Goal: Check status: Check status

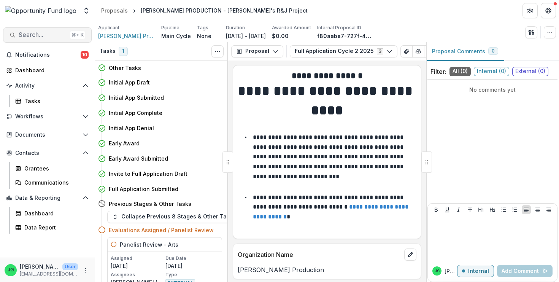
scroll to position [8001, 0]
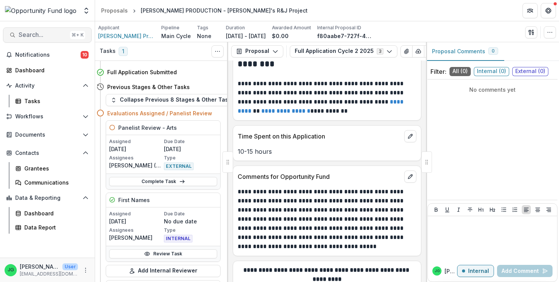
click at [60, 33] on span "Search..." at bounding box center [43, 34] width 48 height 7
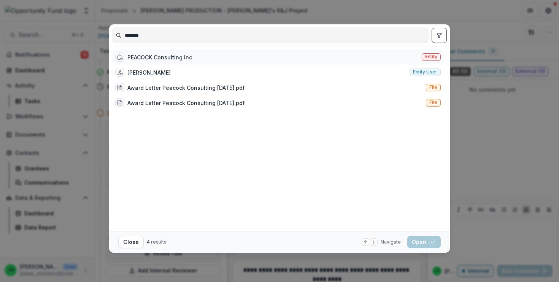
type input "*******"
click at [156, 54] on div "PEACOCK Consulting Inc" at bounding box center [159, 57] width 65 height 8
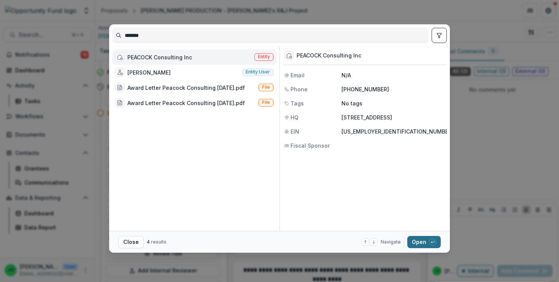
click at [426, 245] on button "Open with enter key" at bounding box center [424, 242] width 33 height 12
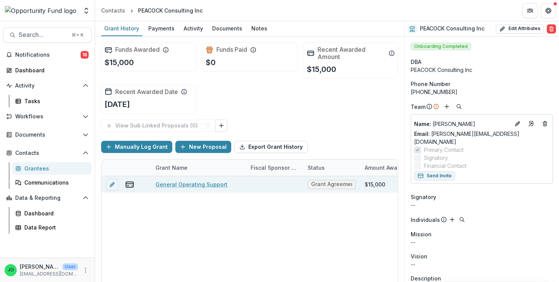
click at [176, 183] on link "General Operating Support" at bounding box center [192, 184] width 72 height 8
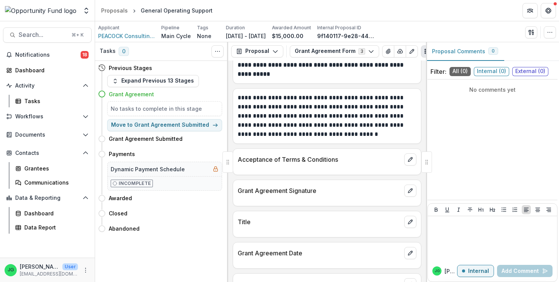
scroll to position [311, 0]
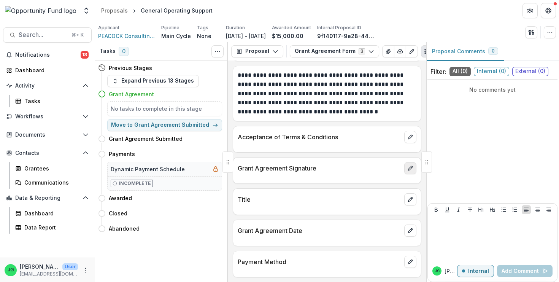
click at [416, 168] on button "edit" at bounding box center [410, 168] width 12 height 12
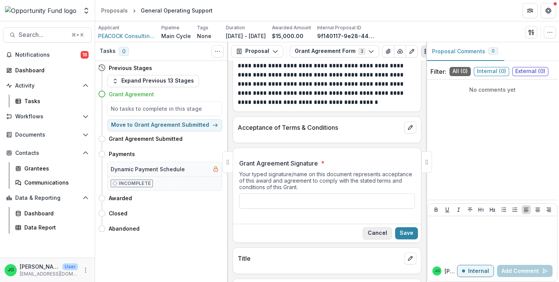
click at [382, 239] on button "Cancel" at bounding box center [377, 233] width 29 height 12
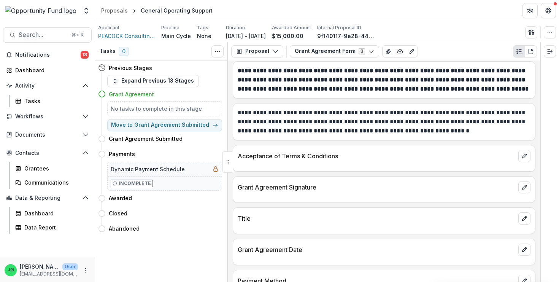
scroll to position [266, 0]
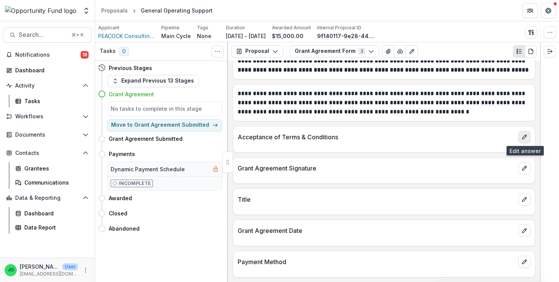
click at [529, 140] on button "edit" at bounding box center [525, 137] width 12 height 12
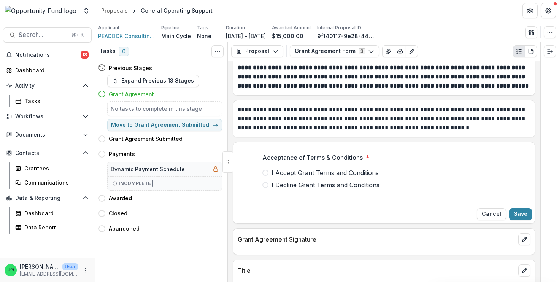
scroll to position [241, 0]
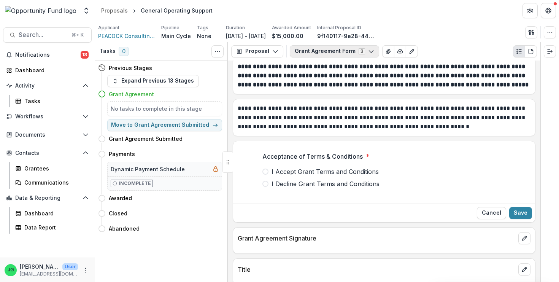
click at [361, 57] on button "Grant Agreement Form 3" at bounding box center [334, 51] width 89 height 12
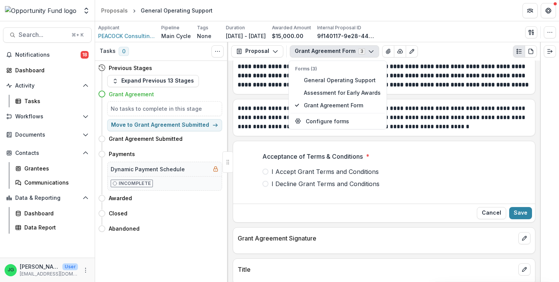
click at [419, 131] on p "**********" at bounding box center [384, 117] width 293 height 27
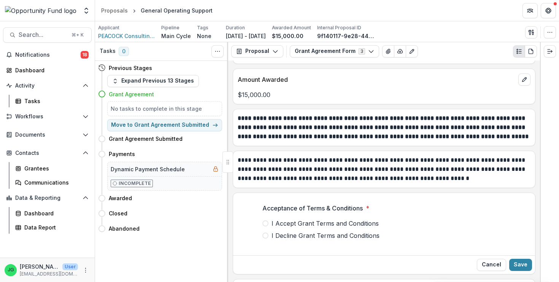
scroll to position [231, 0]
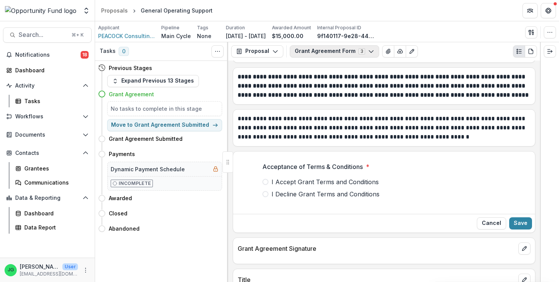
click at [368, 49] on icon "button" at bounding box center [371, 51] width 6 height 6
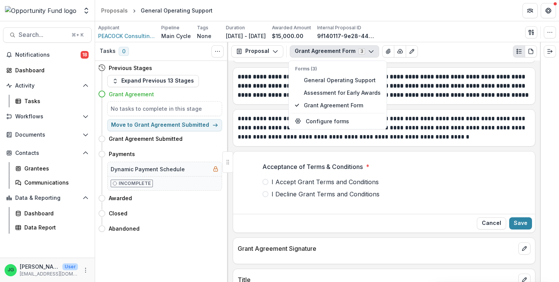
click at [514, 28] on div "Applicant PEACOCK Consulting Inc Pipeline Main Cycle Tags None All tags Duratio…" at bounding box center [327, 32] width 458 height 16
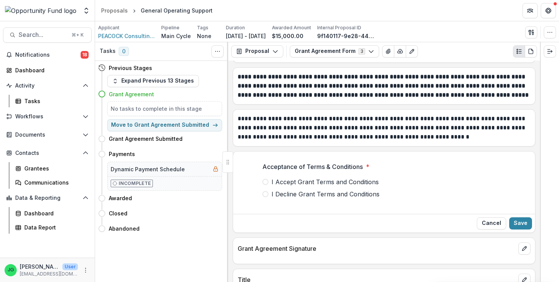
scroll to position [321, 0]
